Goal: Transaction & Acquisition: Purchase product/service

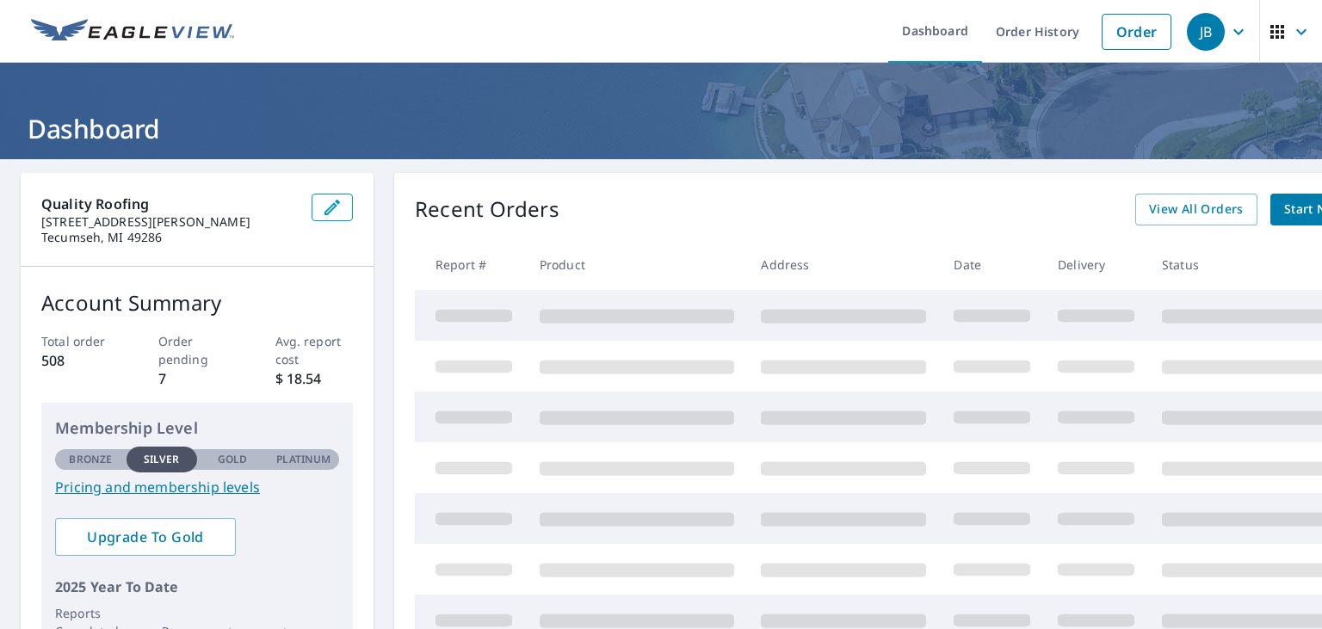
click at [736, 59] on ul "Dashboard Order History Order" at bounding box center [711, 31] width 935 height 63
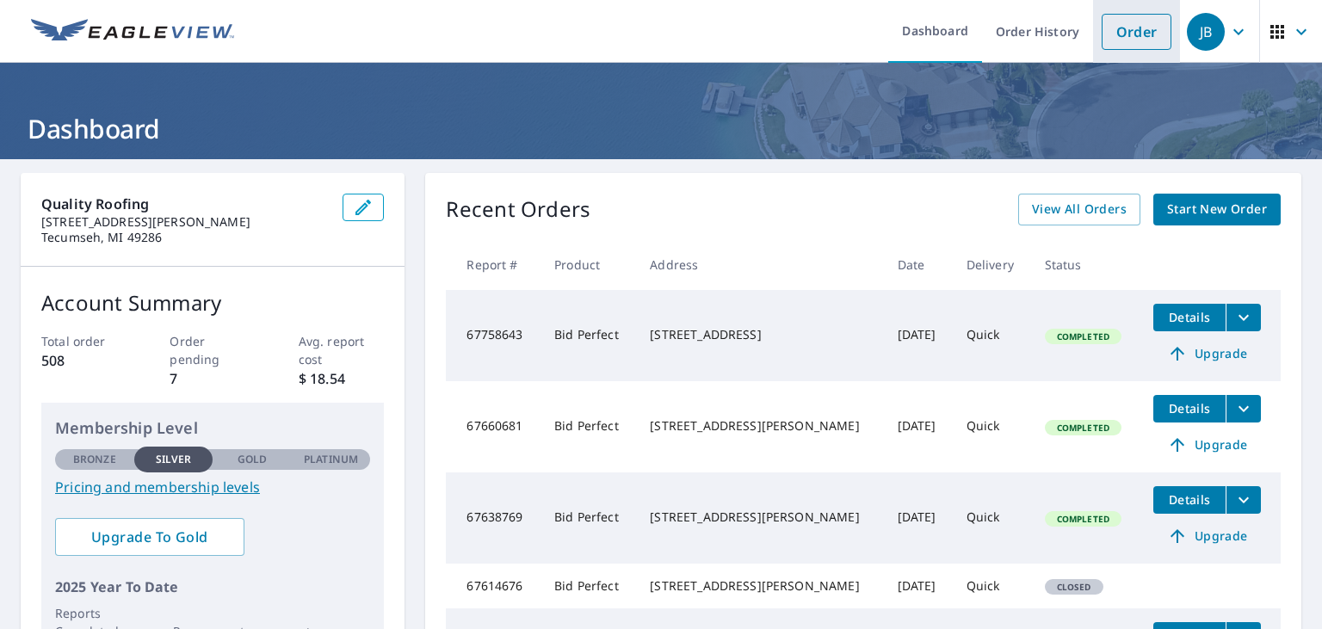
click at [1146, 36] on link "Order" at bounding box center [1137, 32] width 70 height 36
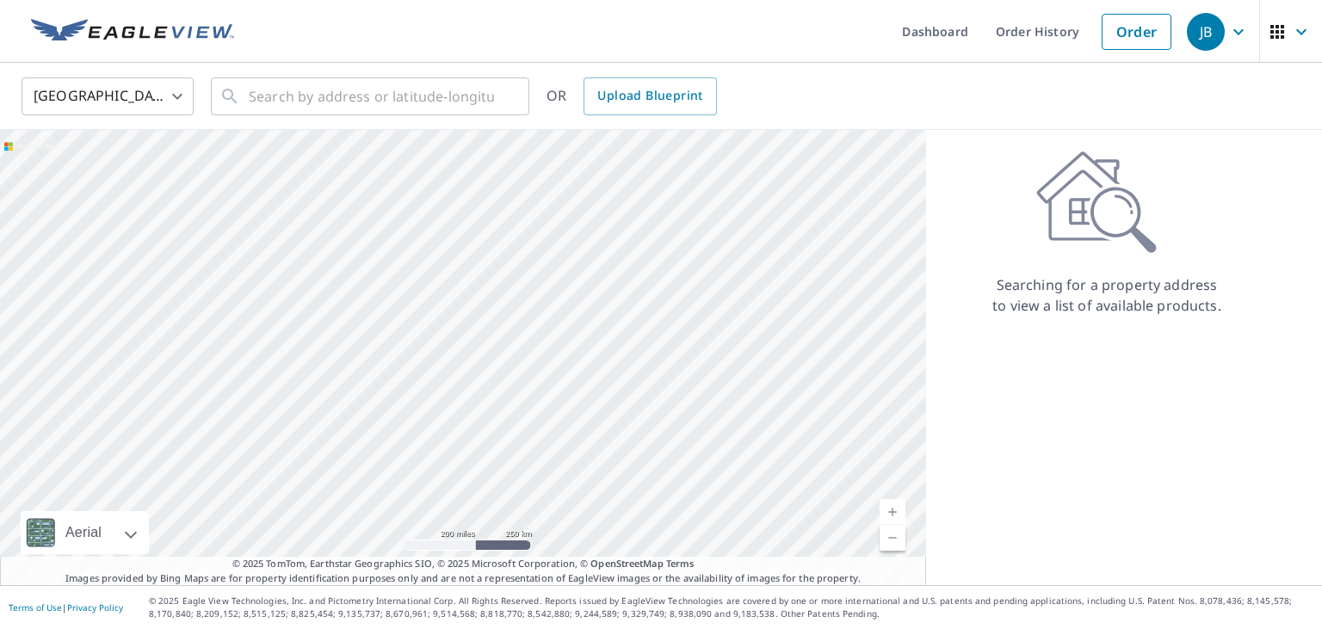
click at [610, 18] on ul "Dashboard Order History Order" at bounding box center [711, 31] width 935 height 63
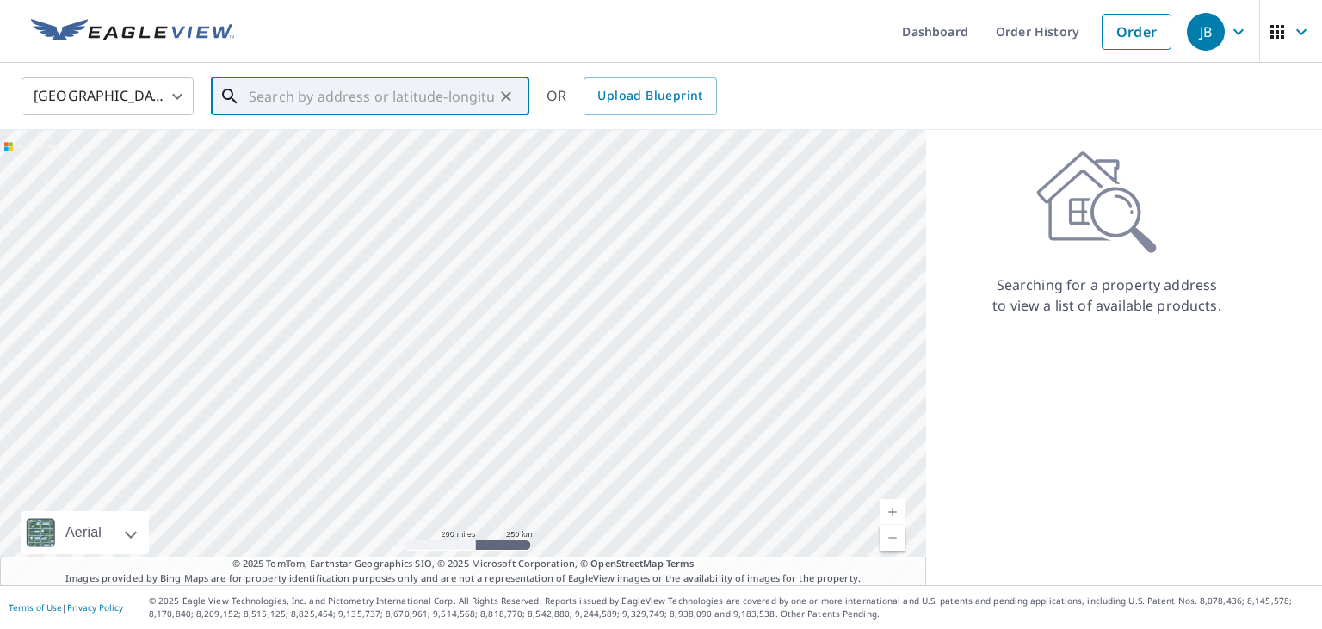
click at [482, 103] on input "text" at bounding box center [371, 96] width 245 height 48
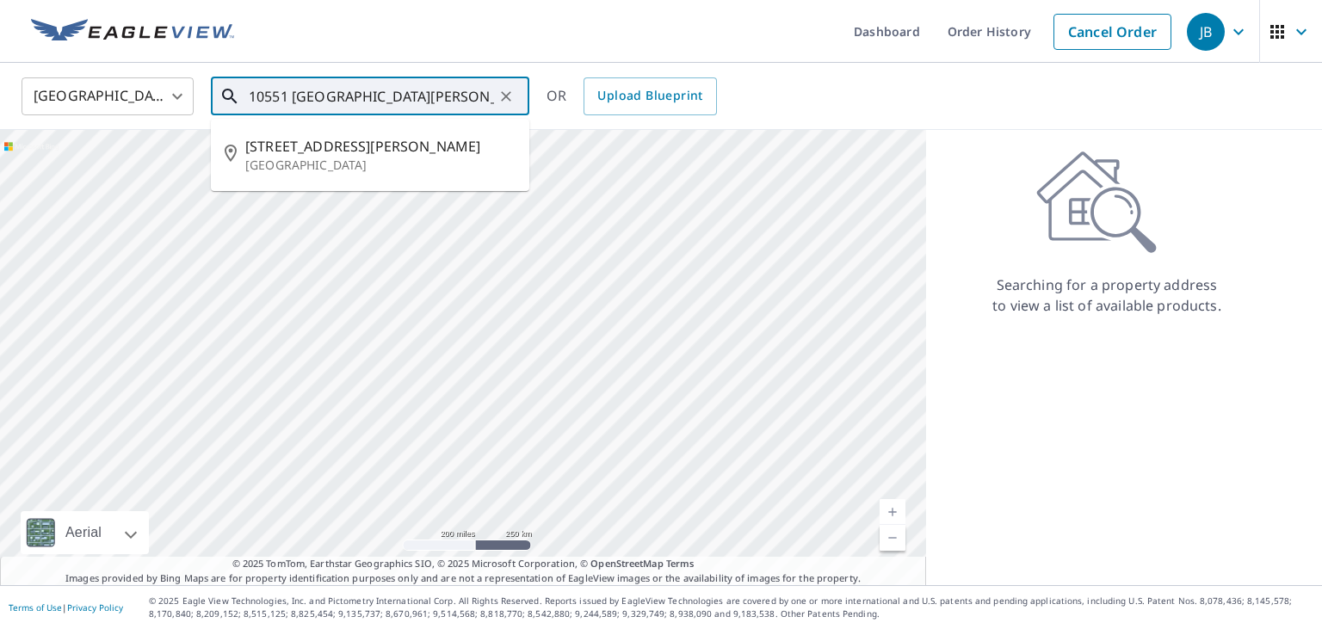
click at [277, 160] on p "[GEOGRAPHIC_DATA]" at bounding box center [380, 165] width 270 height 17
type input "[STREET_ADDRESS][PERSON_NAME]"
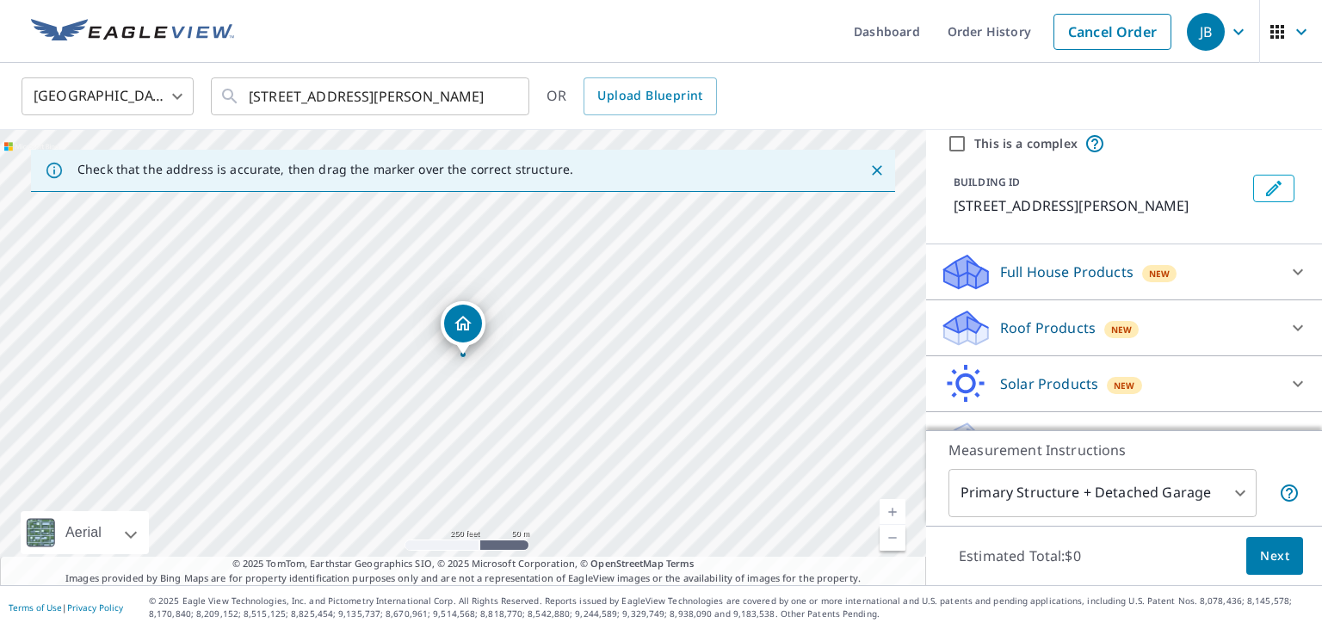
scroll to position [100, 0]
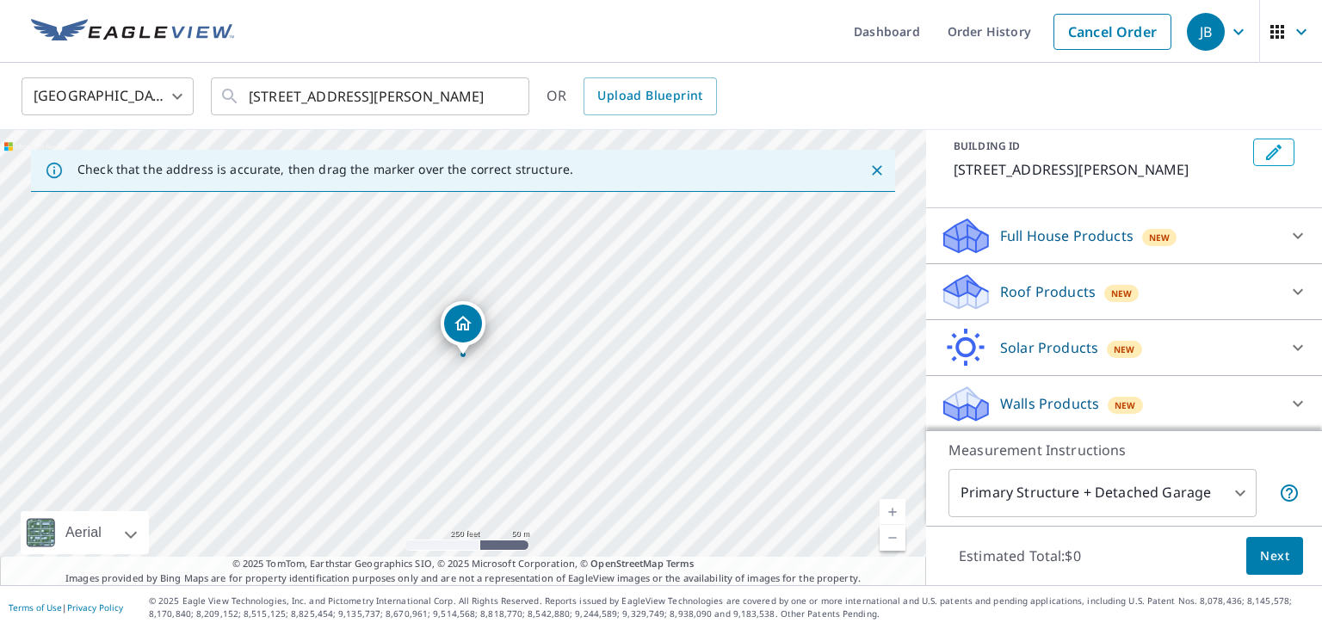
click at [1165, 287] on div "Roof Products New" at bounding box center [1108, 292] width 337 height 40
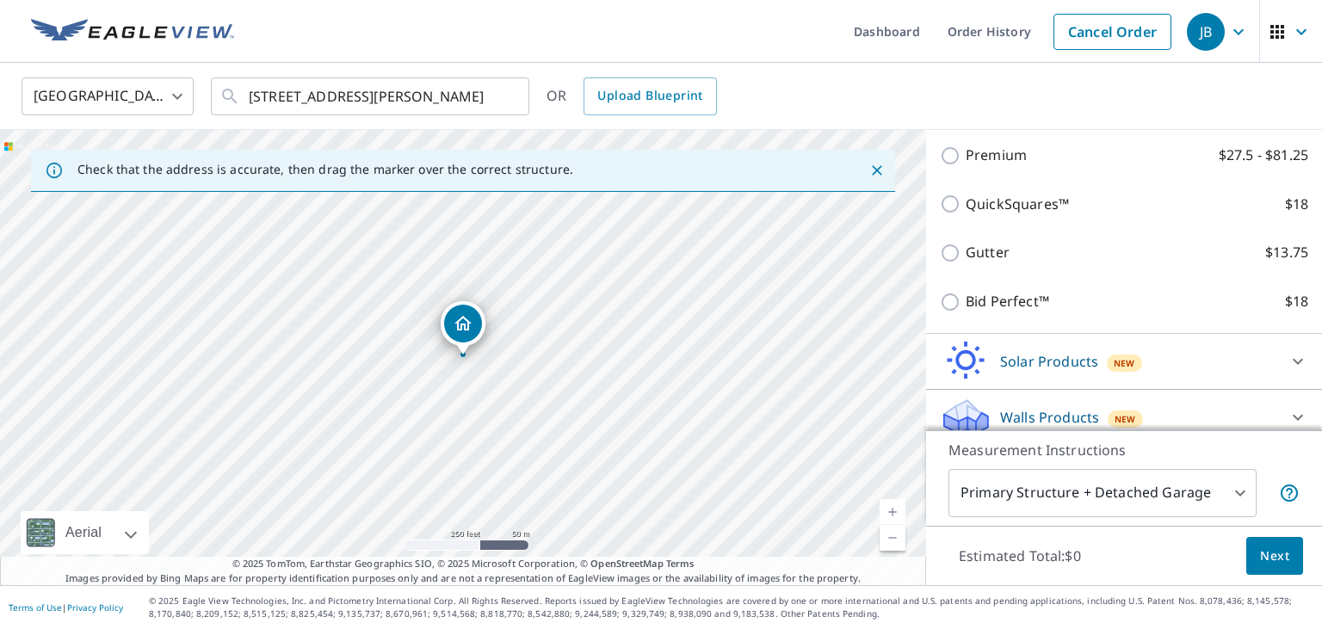
scroll to position [296, 0]
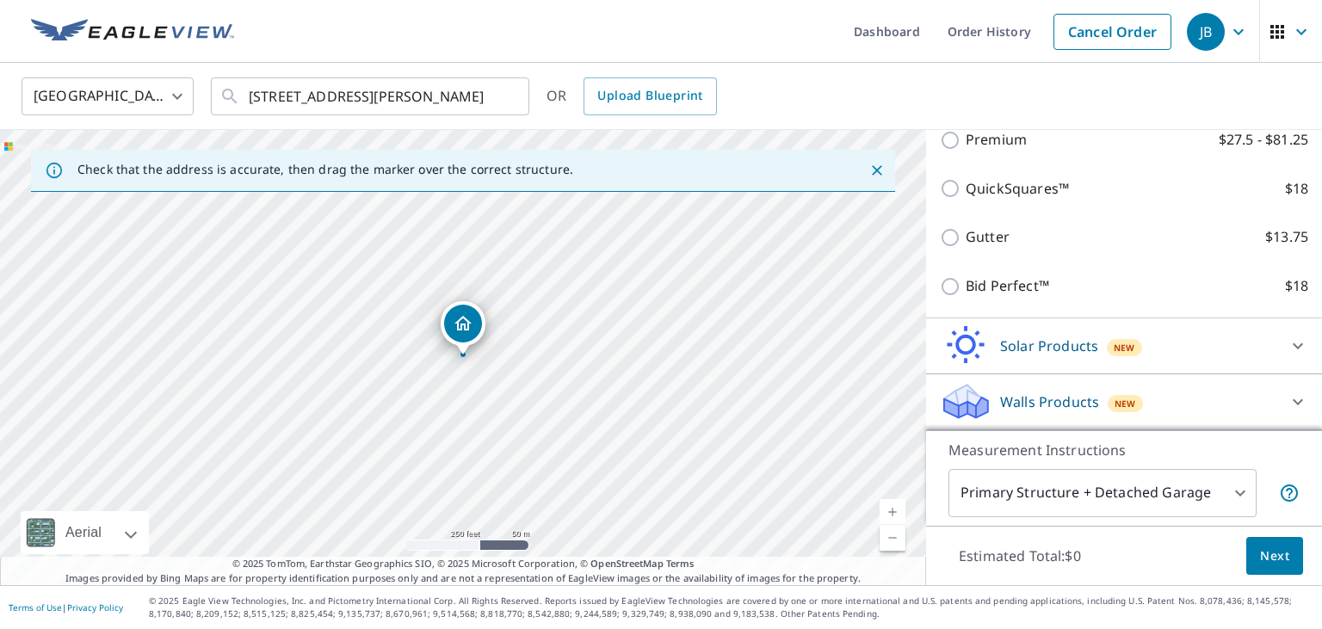
click at [1024, 290] on p "Bid Perfect™" at bounding box center [1007, 286] width 83 height 22
click at [966, 290] on input "Bid Perfect™ $18" at bounding box center [953, 286] width 26 height 21
checkbox input "true"
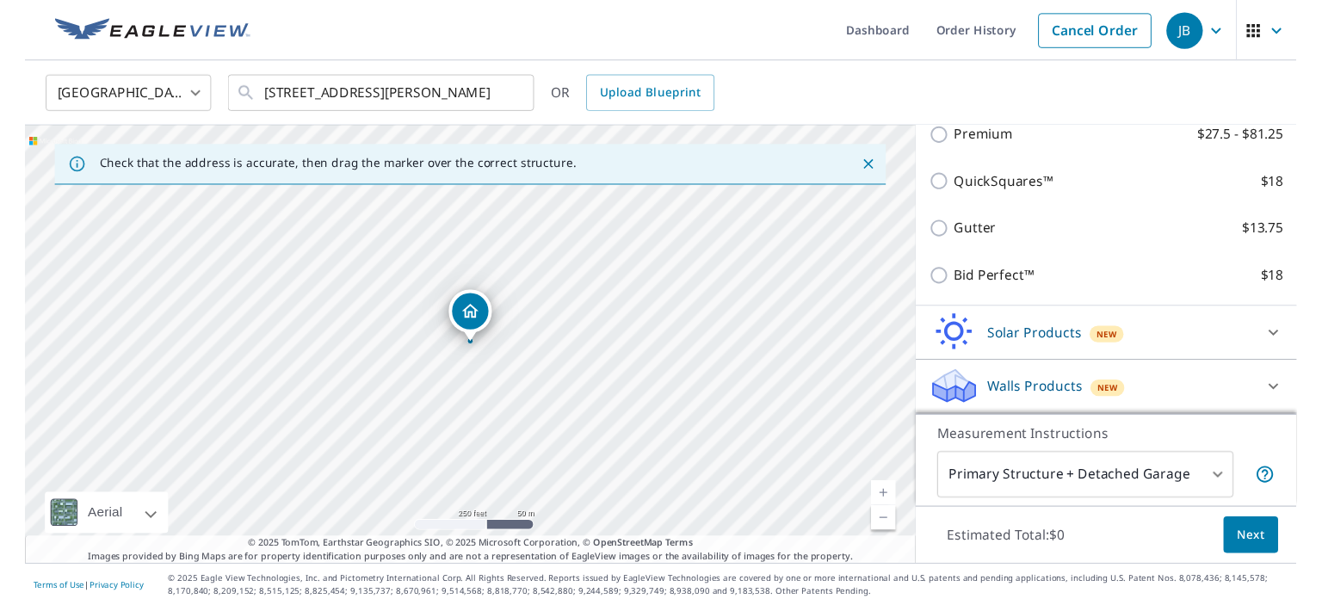
scroll to position [323, 0]
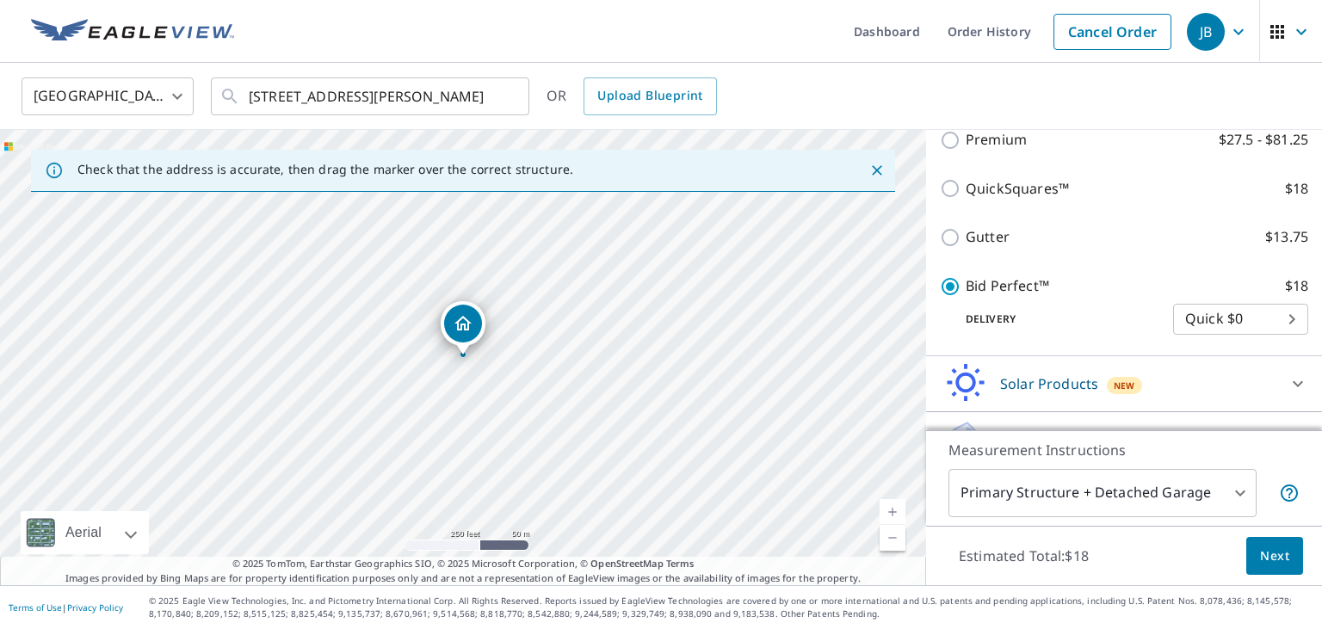
click at [1271, 566] on span "Next" at bounding box center [1274, 557] width 29 height 22
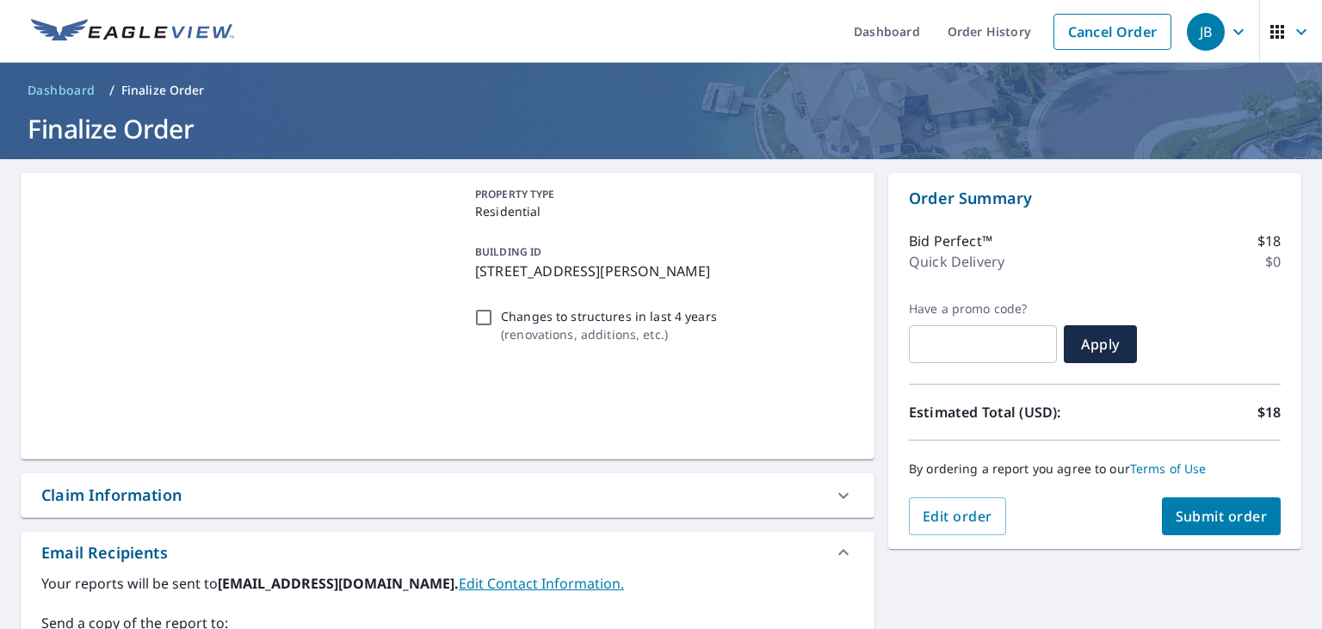
click at [1219, 518] on span "Submit order" at bounding box center [1222, 516] width 92 height 19
